Goal: Task Accomplishment & Management: Manage account settings

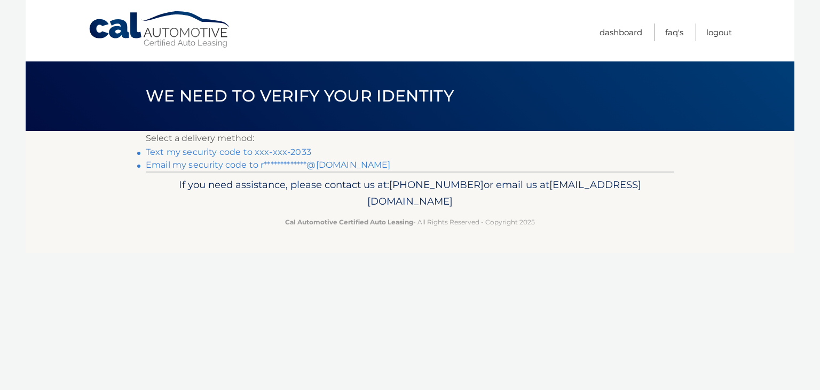
click at [273, 152] on link "Text my security code to xxx-xxx-2033" at bounding box center [228, 152] width 165 height 10
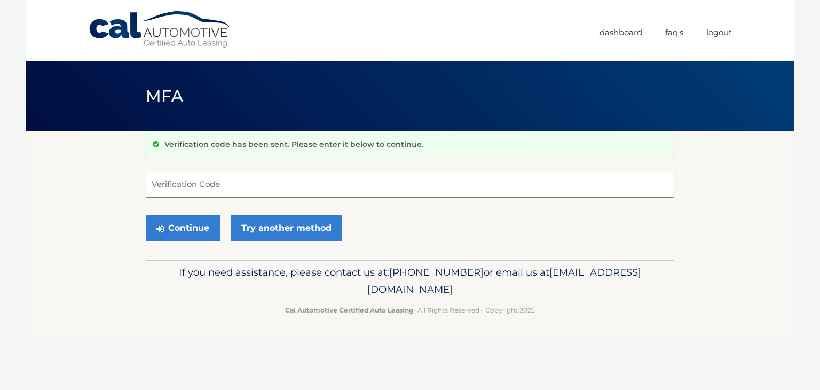
click at [231, 184] on input "Verification Code" at bounding box center [410, 184] width 528 height 27
type input "744004"
click at [204, 231] on button "Continue" at bounding box center [183, 228] width 74 height 27
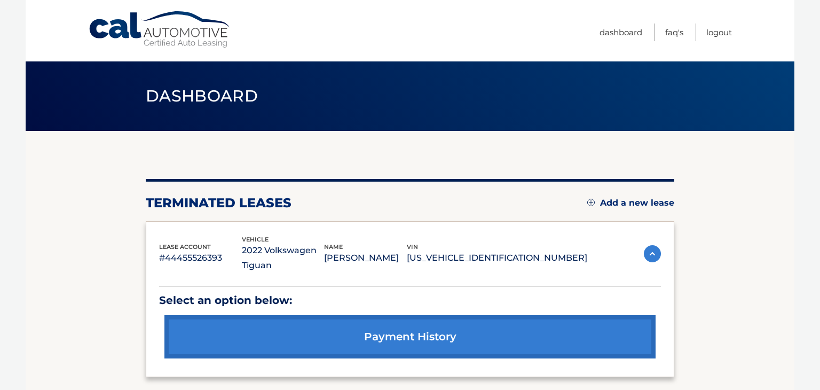
click at [588, 201] on img at bounding box center [590, 202] width 7 height 7
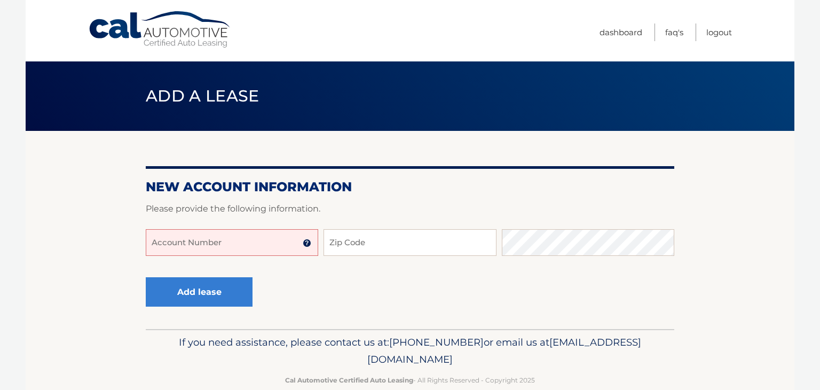
click at [214, 254] on input "Account Number" at bounding box center [232, 242] width 172 height 27
click at [208, 246] on input "44455988443" at bounding box center [232, 242] width 172 height 27
click at [188, 249] on input "44455988443" at bounding box center [232, 242] width 172 height 27
type input "44455988443"
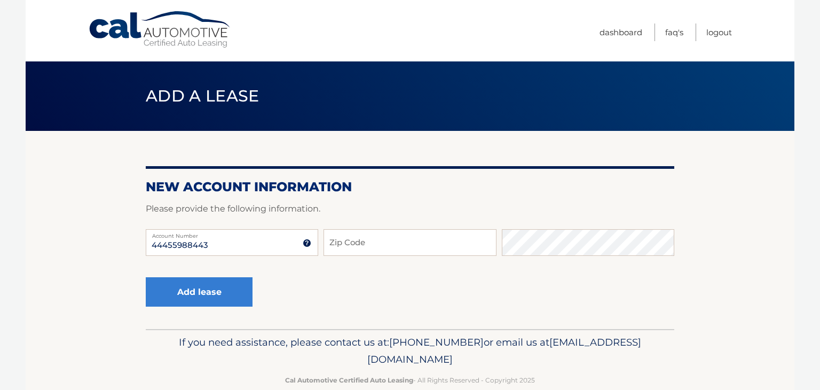
click at [307, 242] on img at bounding box center [307, 243] width 9 height 9
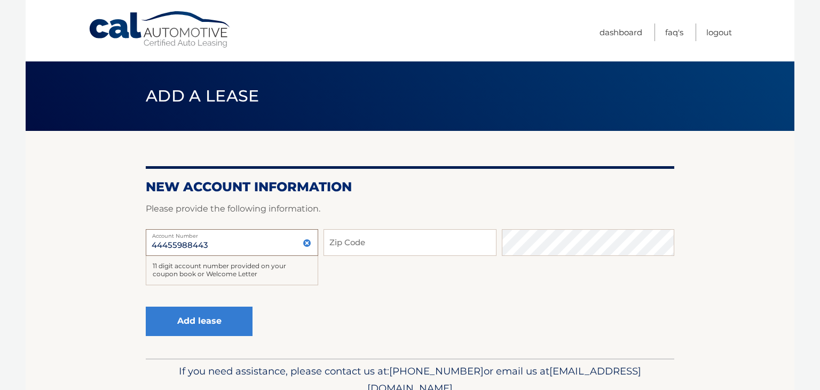
click at [239, 242] on input "44455988443" at bounding box center [232, 242] width 172 height 27
click at [359, 247] on input "Zip Code" at bounding box center [409, 242] width 172 height 27
type input "33131"
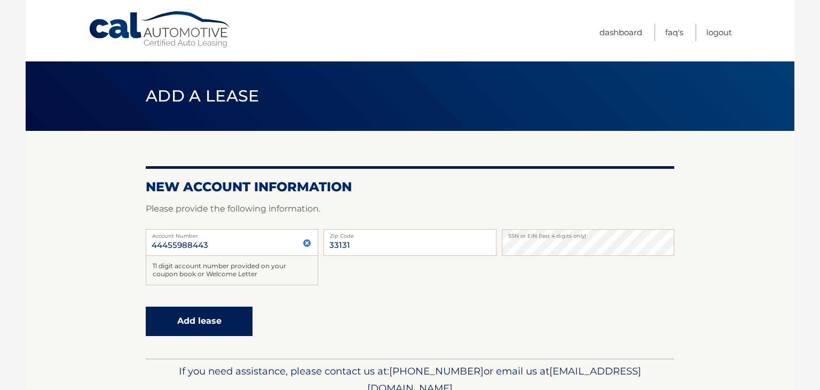
click at [231, 325] on button "Add lease" at bounding box center [199, 320] width 107 height 29
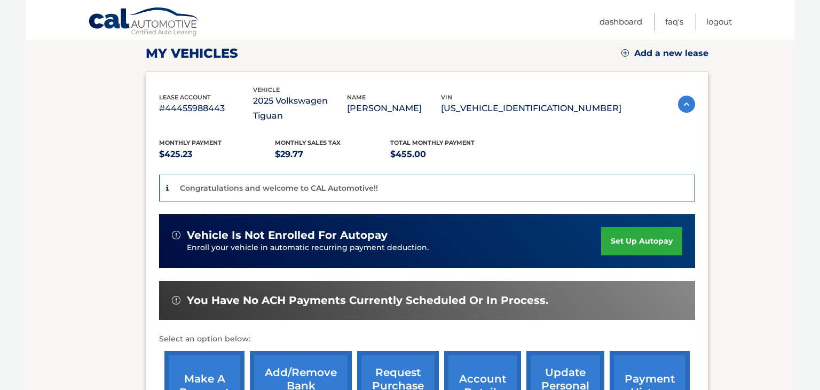
scroll to position [171, 0]
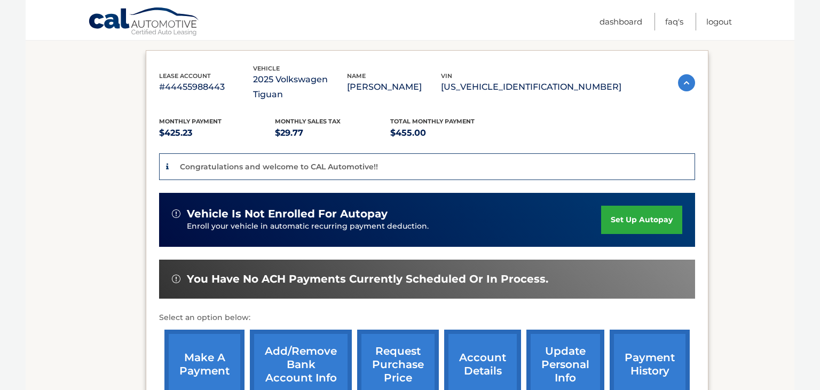
click at [643, 207] on link "set up autopay" at bounding box center [641, 219] width 81 height 28
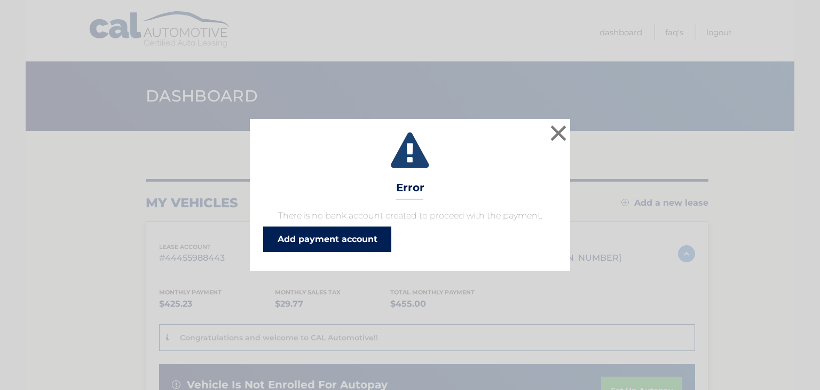
click at [375, 235] on link "Add payment account" at bounding box center [327, 239] width 128 height 26
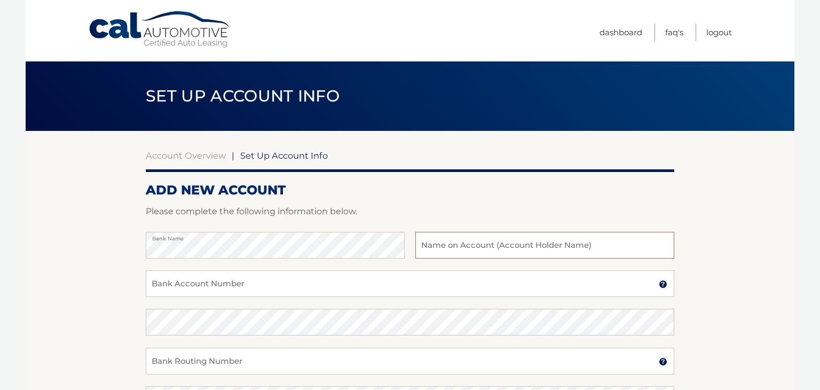
click at [449, 242] on input "text" at bounding box center [544, 245] width 259 height 27
type input "[PERSON_NAME]"
click at [230, 292] on input "Bank Account Number" at bounding box center [410, 283] width 528 height 27
type input "1010108436277"
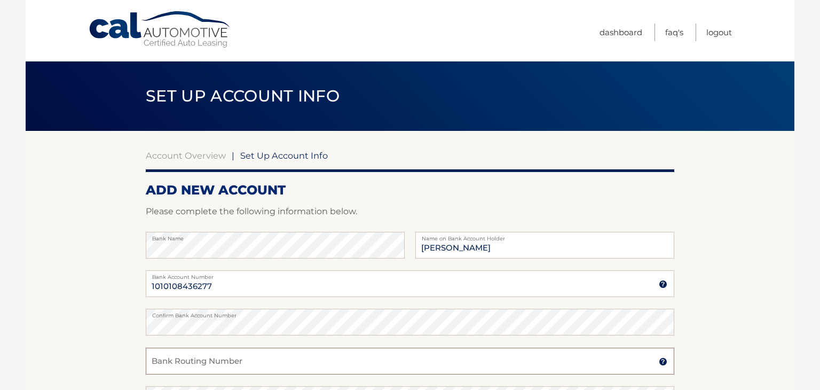
click at [169, 352] on input "Bank Routing Number" at bounding box center [410, 360] width 528 height 27
type input "063107513"
click at [729, 286] on section "Account Overview | Set Up Account Info ADD NEW ACCOUNT Please complete the foll…" at bounding box center [410, 334] width 769 height 407
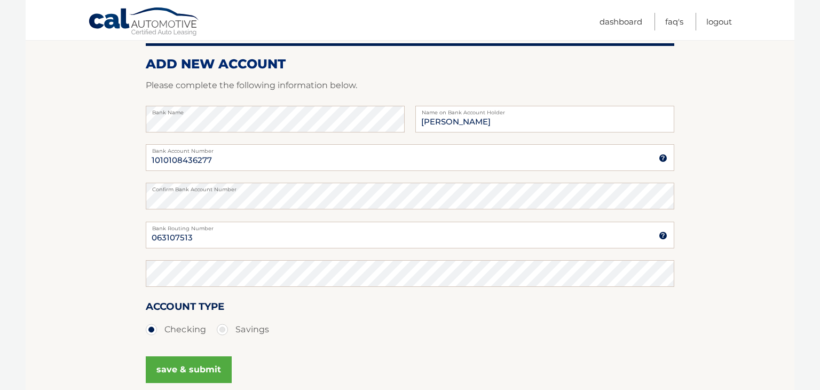
scroll to position [128, 0]
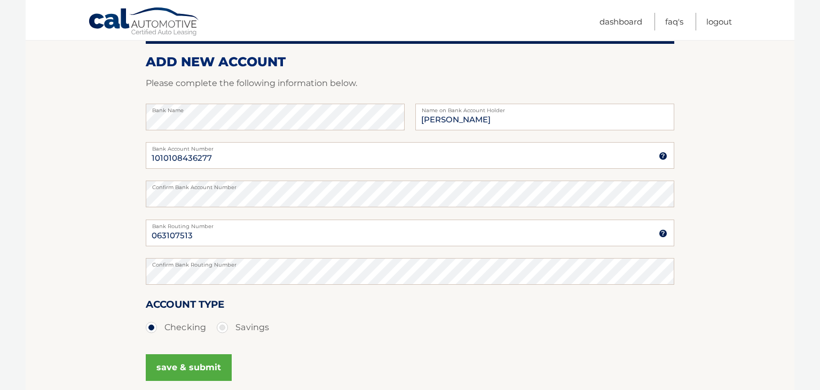
click at [185, 361] on button "save & submit" at bounding box center [189, 367] width 86 height 27
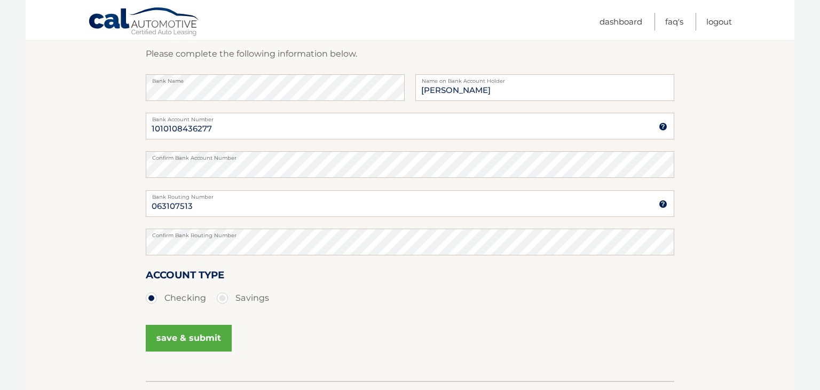
scroll to position [170, 0]
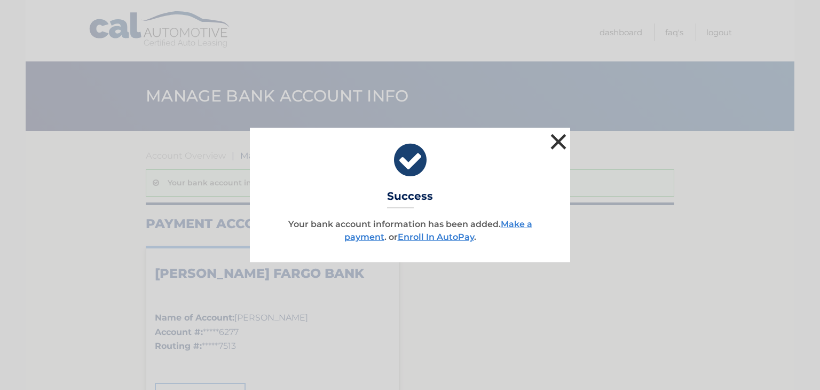
click at [556, 146] on button "×" at bounding box center [558, 141] width 21 height 21
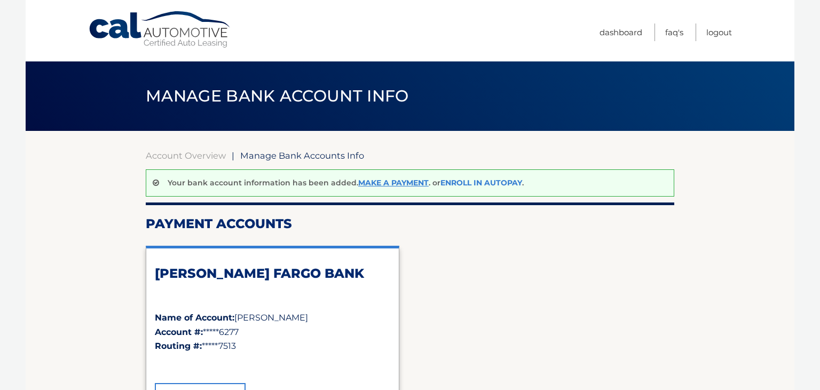
click at [453, 184] on link "Enroll In AutoPay" at bounding box center [481, 183] width 82 height 10
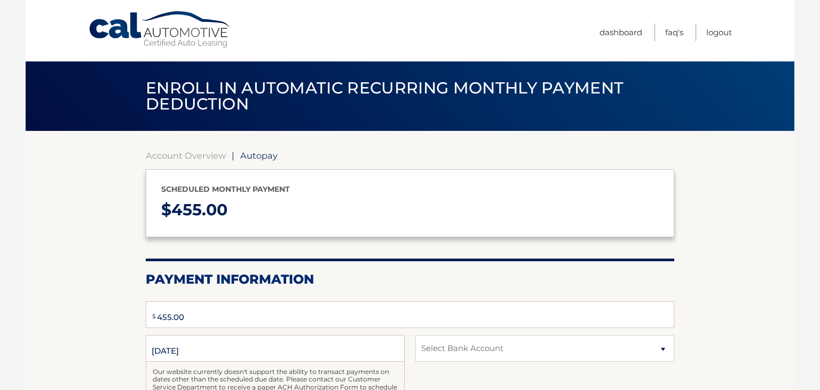
type input "455"
select select "M2ZmMWIyOTYtYWFjNS00YzkyLTk1ZjctOGUwMzMyMzVkNmQ1"
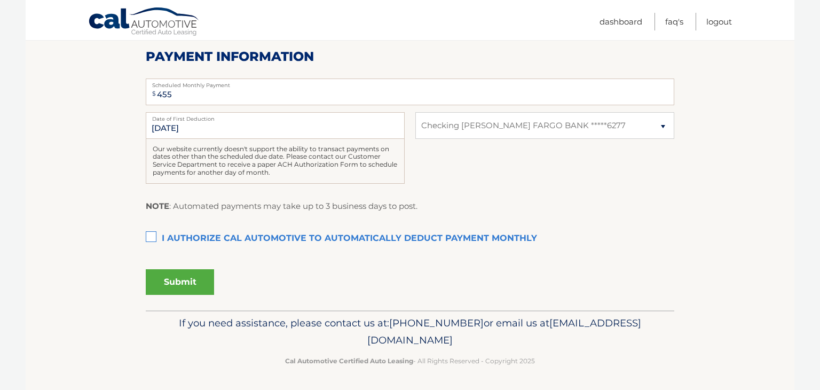
scroll to position [223, 0]
click at [153, 233] on label "I authorize cal automotive to automatically deduct payment monthly This checkbo…" at bounding box center [410, 237] width 528 height 21
click at [0, 0] on input "I authorize cal automotive to automatically deduct payment monthly This checkbo…" at bounding box center [0, 0] width 0 height 0
click at [174, 276] on button "Submit" at bounding box center [180, 281] width 68 height 26
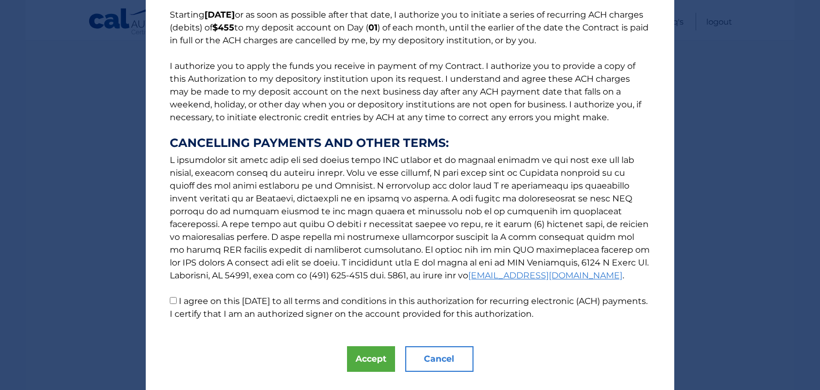
scroll to position [115, 0]
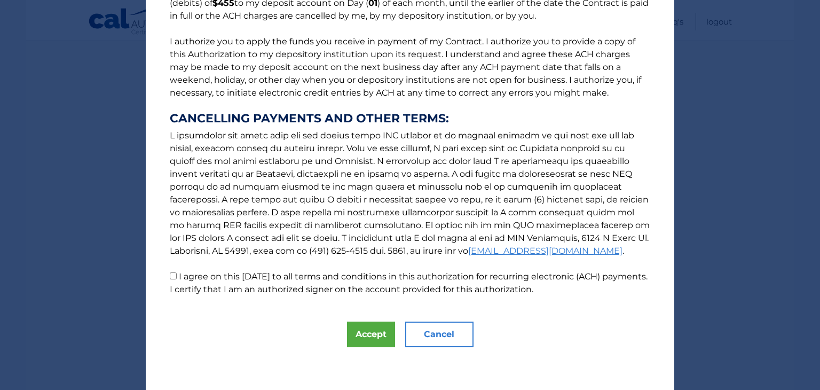
click at [170, 275] on input "I agree on this 08/26/2025 to all terms and conditions in this authorization fo…" at bounding box center [173, 275] width 7 height 7
checkbox input "true"
click at [374, 344] on button "Accept" at bounding box center [371, 334] width 48 height 26
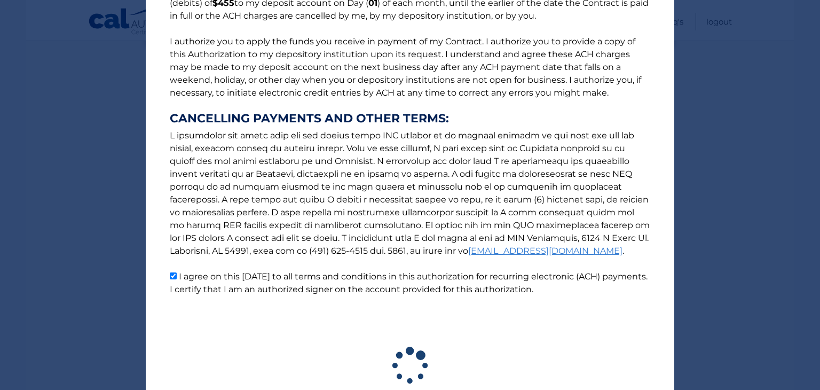
scroll to position [193, 0]
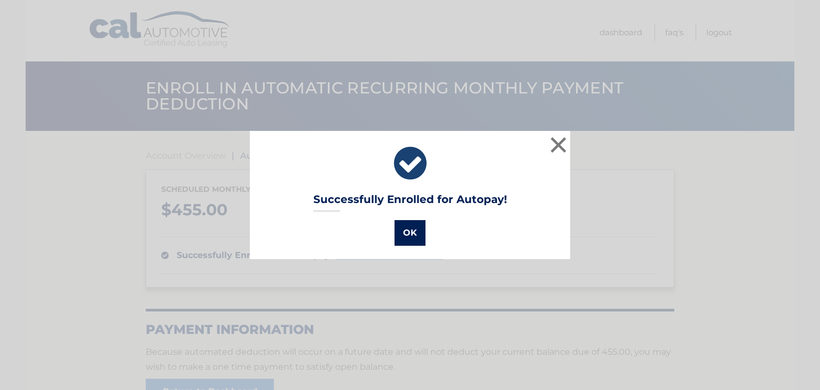
click at [405, 241] on button "OK" at bounding box center [409, 233] width 31 height 26
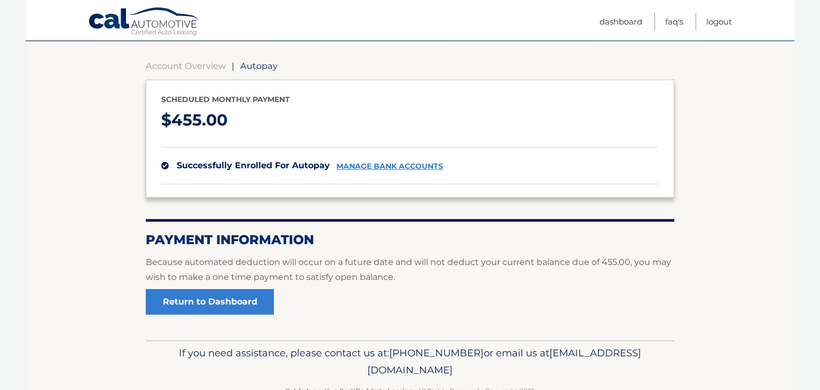
scroll to position [120, 0]
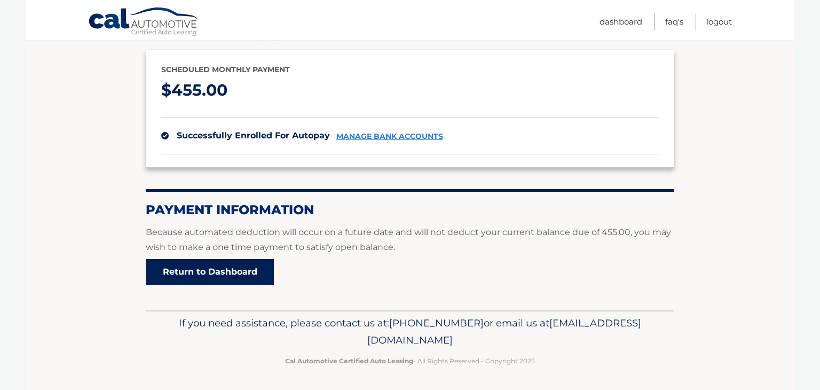
click at [223, 269] on link "Return to Dashboard" at bounding box center [210, 272] width 128 height 26
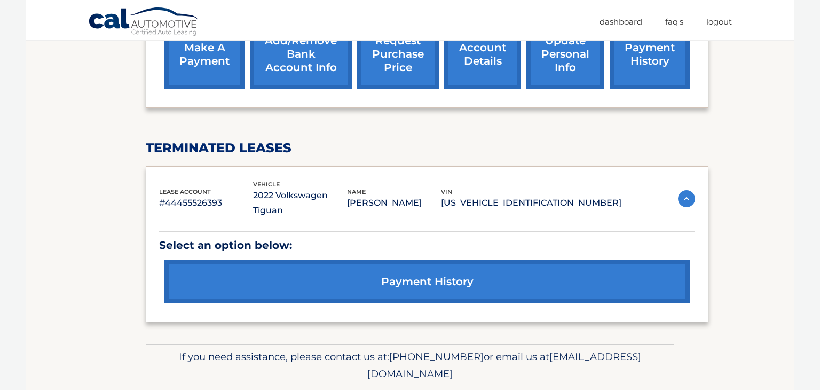
scroll to position [442, 0]
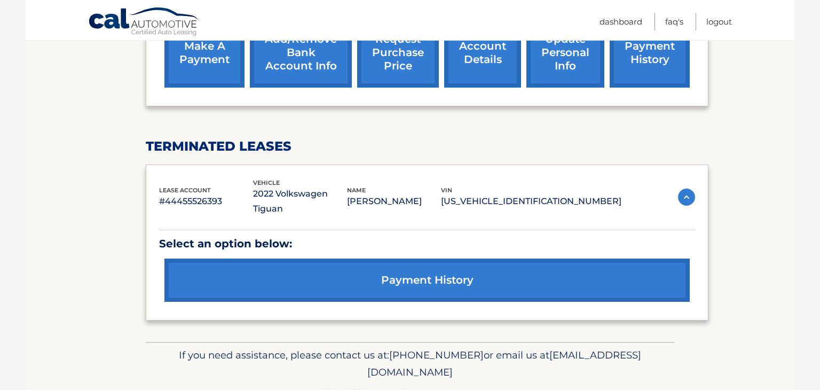
click at [372, 265] on link "payment history" at bounding box center [426, 279] width 525 height 43
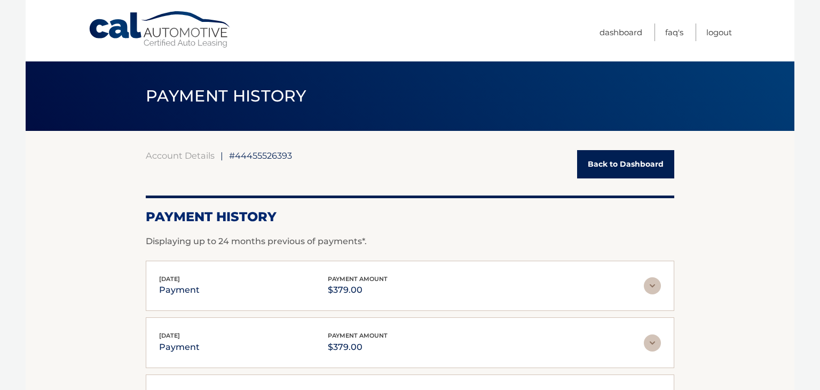
click at [644, 171] on link "Back to Dashboard" at bounding box center [625, 164] width 97 height 28
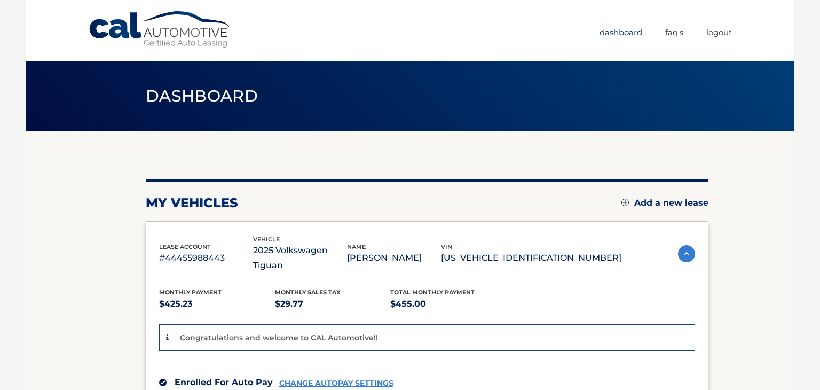
click at [627, 29] on link "Dashboard" at bounding box center [620, 32] width 43 height 18
